Goal: Information Seeking & Learning: Learn about a topic

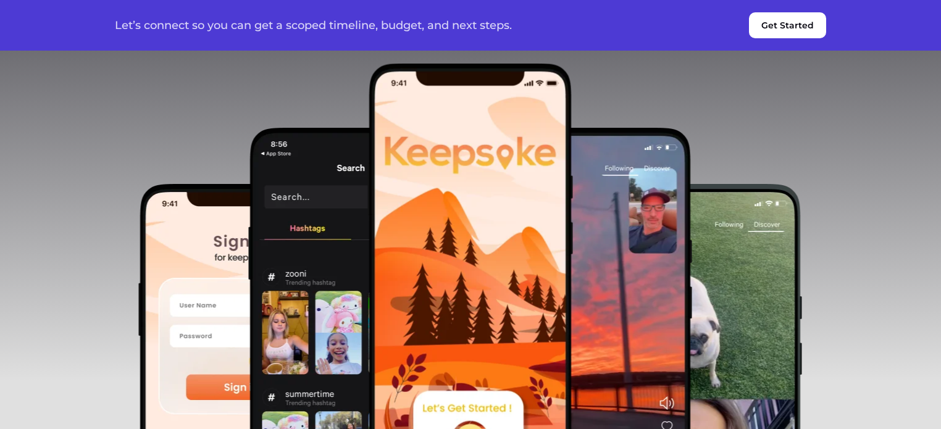
scroll to position [802, 0]
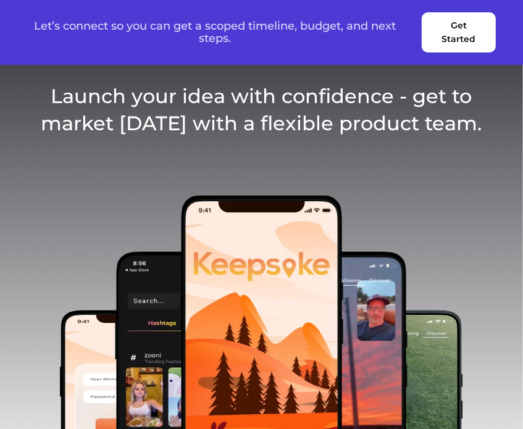
scroll to position [555, 0]
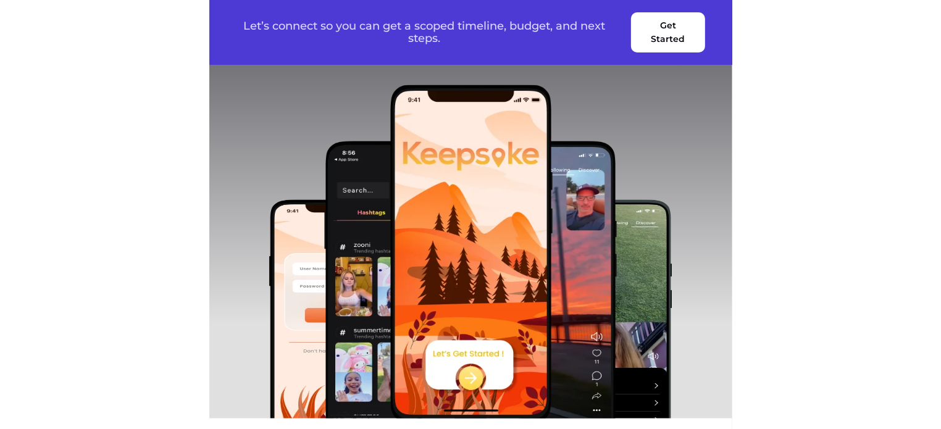
scroll to position [679, 0]
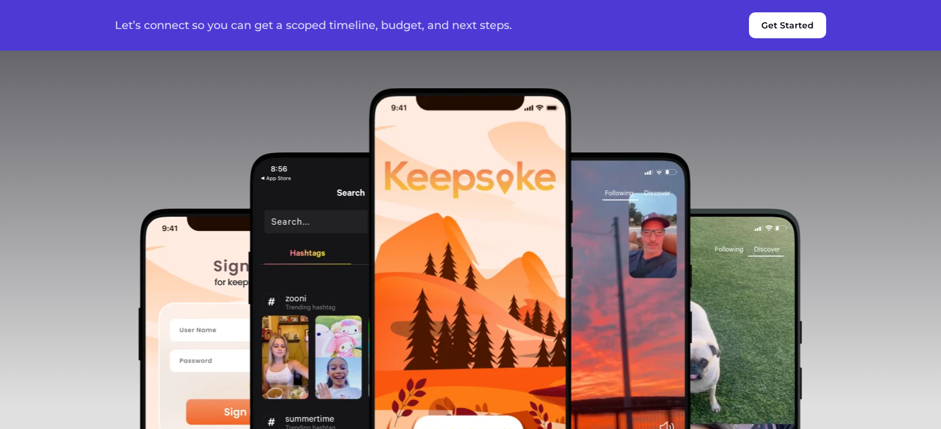
scroll to position [805, 0]
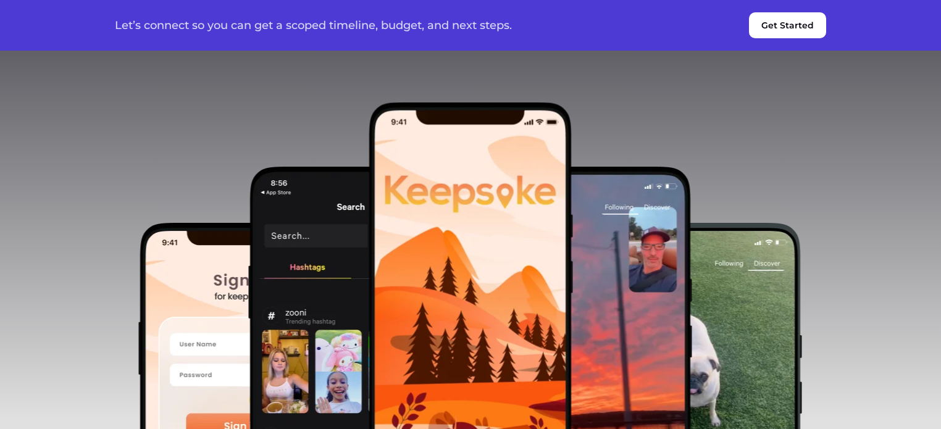
scroll to position [802, 0]
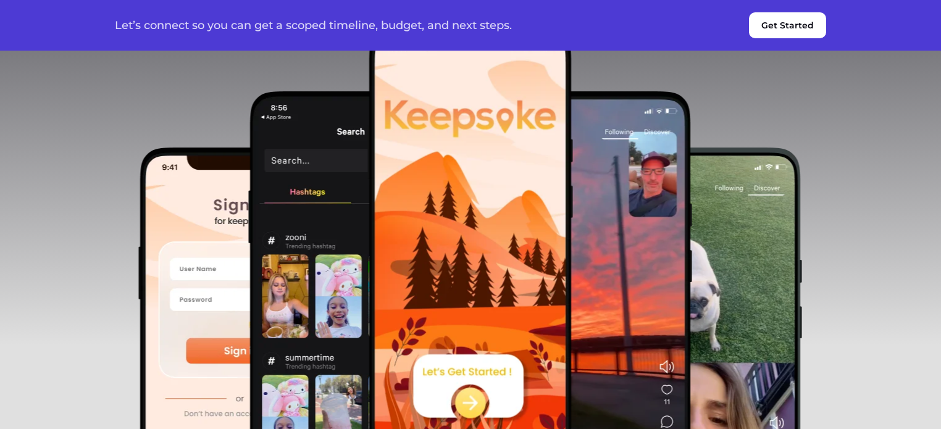
scroll to position [867, 0]
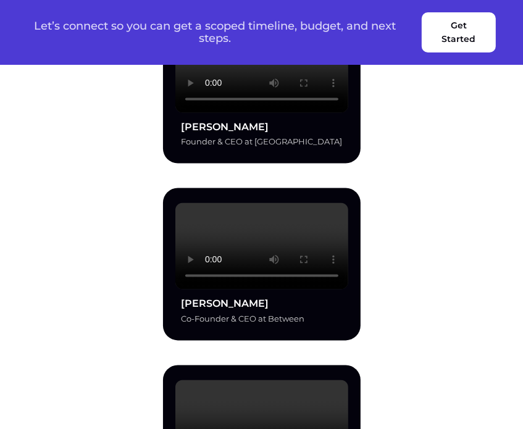
scroll to position [1234, 0]
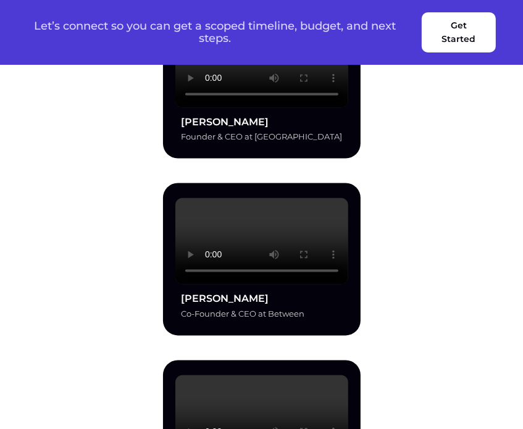
click at [446, 191] on div "[PERSON_NAME] Founder & CEO at [GEOGRAPHIC_DATA] [PERSON_NAME] Co-Founder & CEO…" at bounding box center [261, 259] width 468 height 505
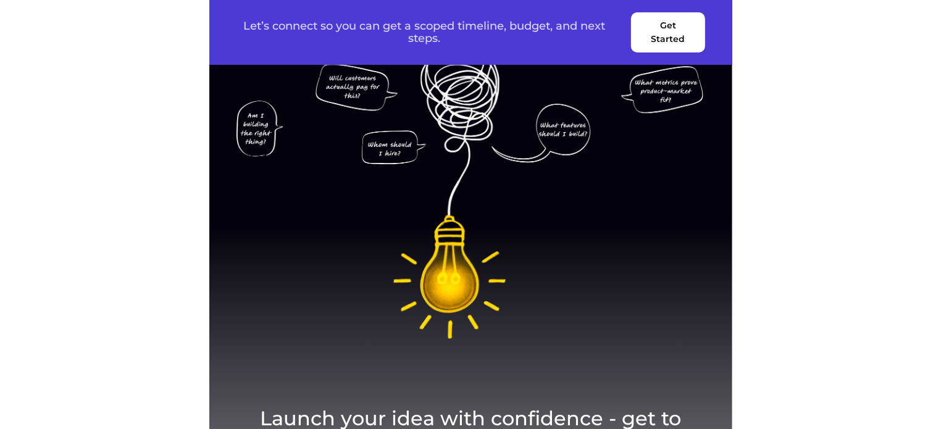
scroll to position [357, 0]
